Goal: Information Seeking & Learning: Learn about a topic

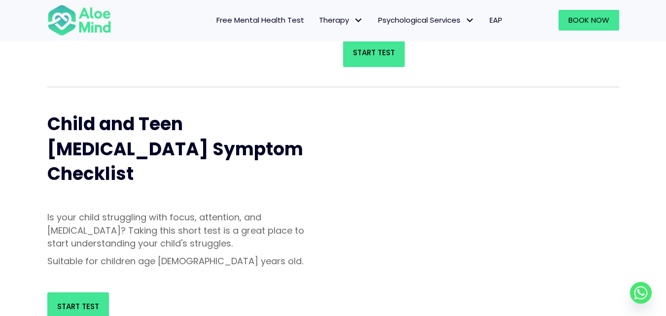
scroll to position [148, 0]
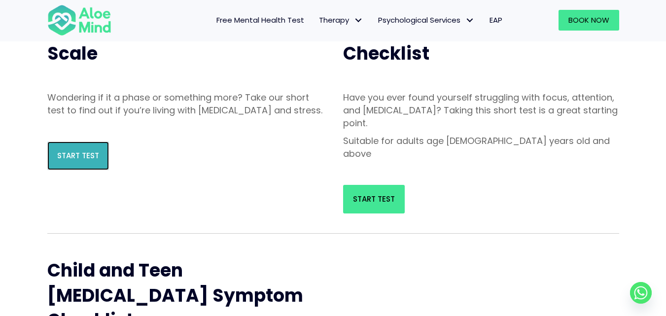
click at [91, 161] on span "Start Test" at bounding box center [78, 155] width 42 height 10
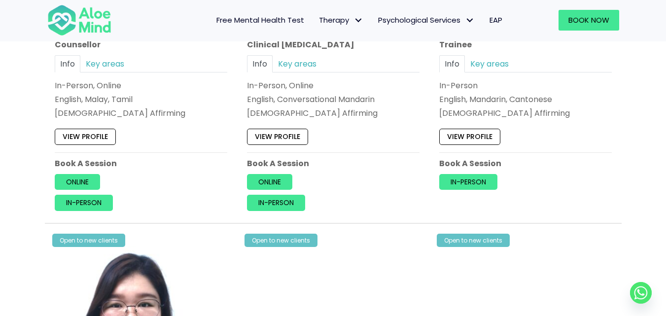
scroll to position [2759, 0]
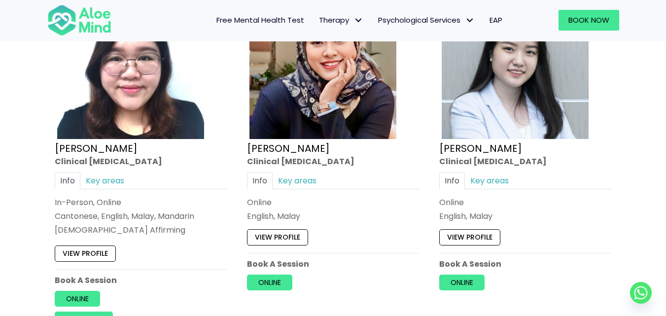
click at [275, 26] on link "Free Mental Health Test" at bounding box center [260, 20] width 102 height 21
